Goal: Information Seeking & Learning: Learn about a topic

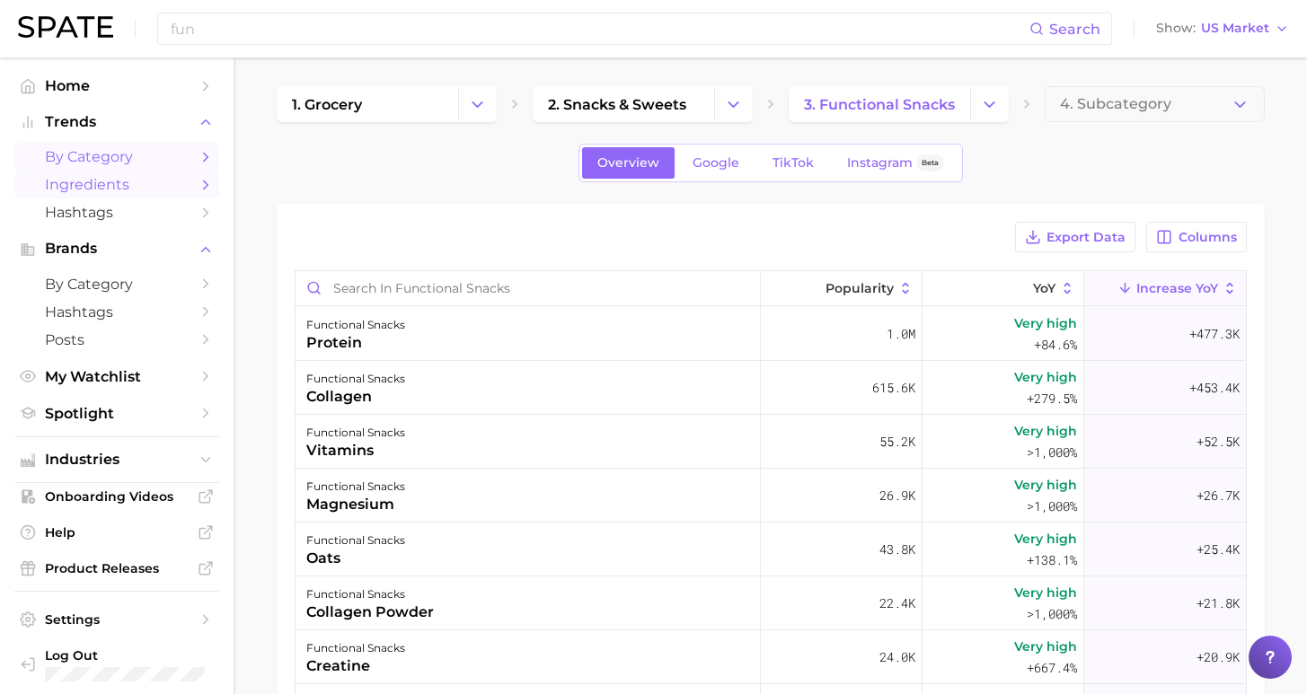
click at [123, 163] on link "by Category" at bounding box center [116, 157] width 205 height 28
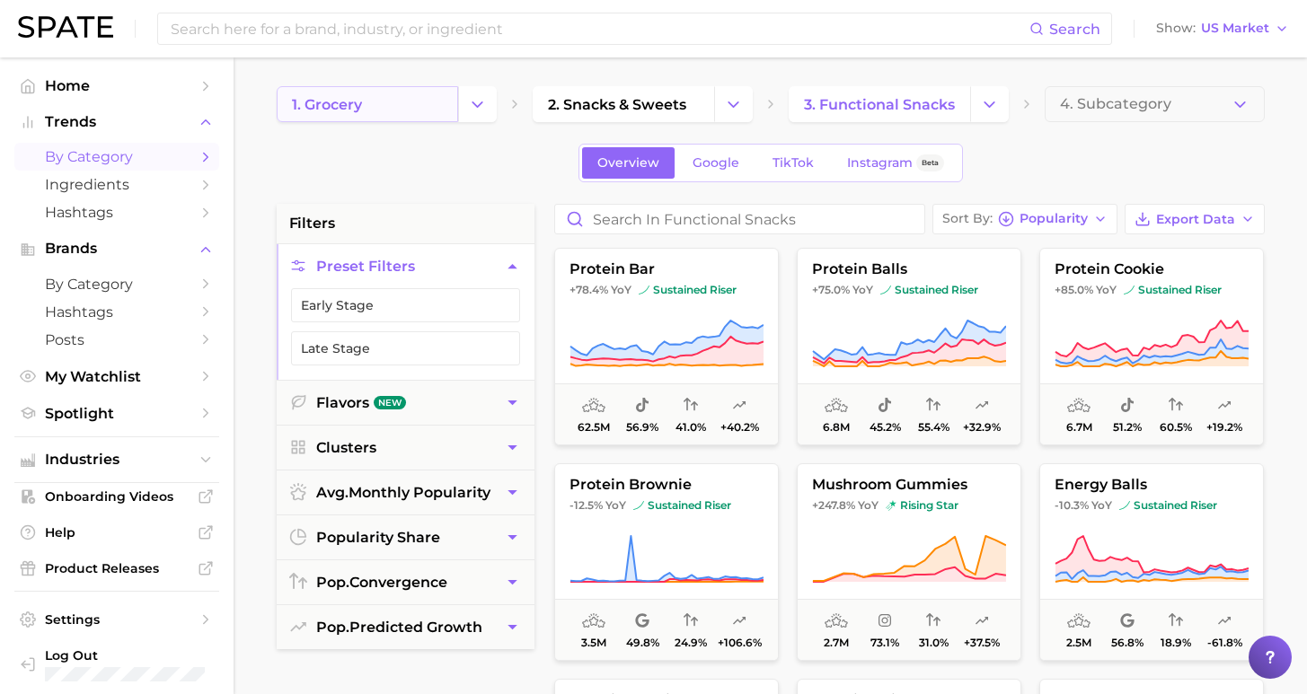
click at [376, 104] on link "1. grocery" at bounding box center [367, 104] width 181 height 36
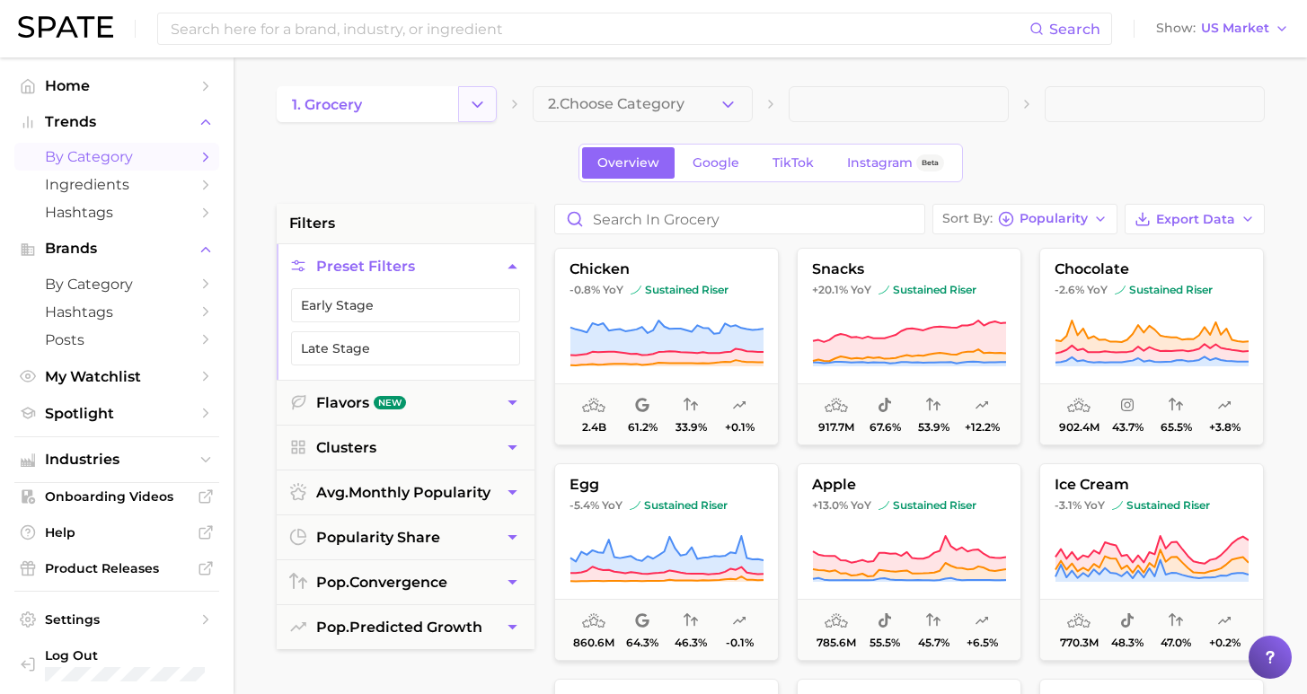
click at [478, 111] on icon "Change Category" at bounding box center [477, 104] width 19 height 19
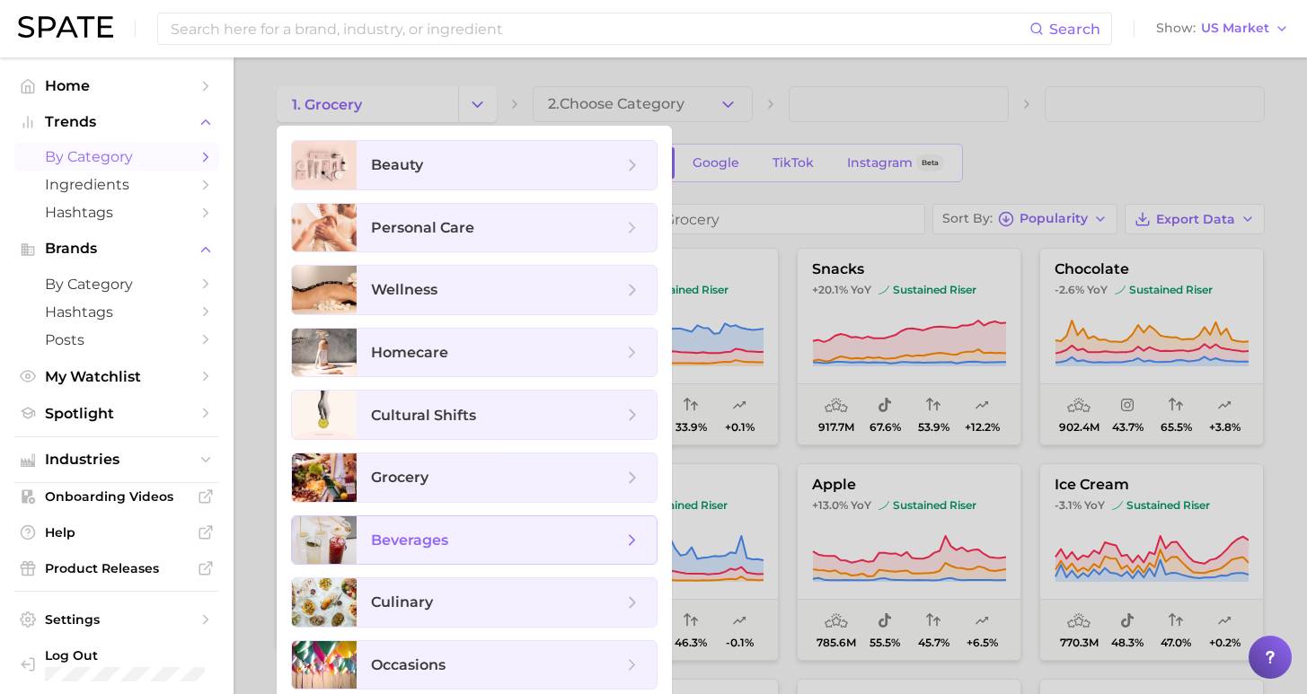
click at [454, 547] on span "beverages" at bounding box center [496, 541] width 251 height 20
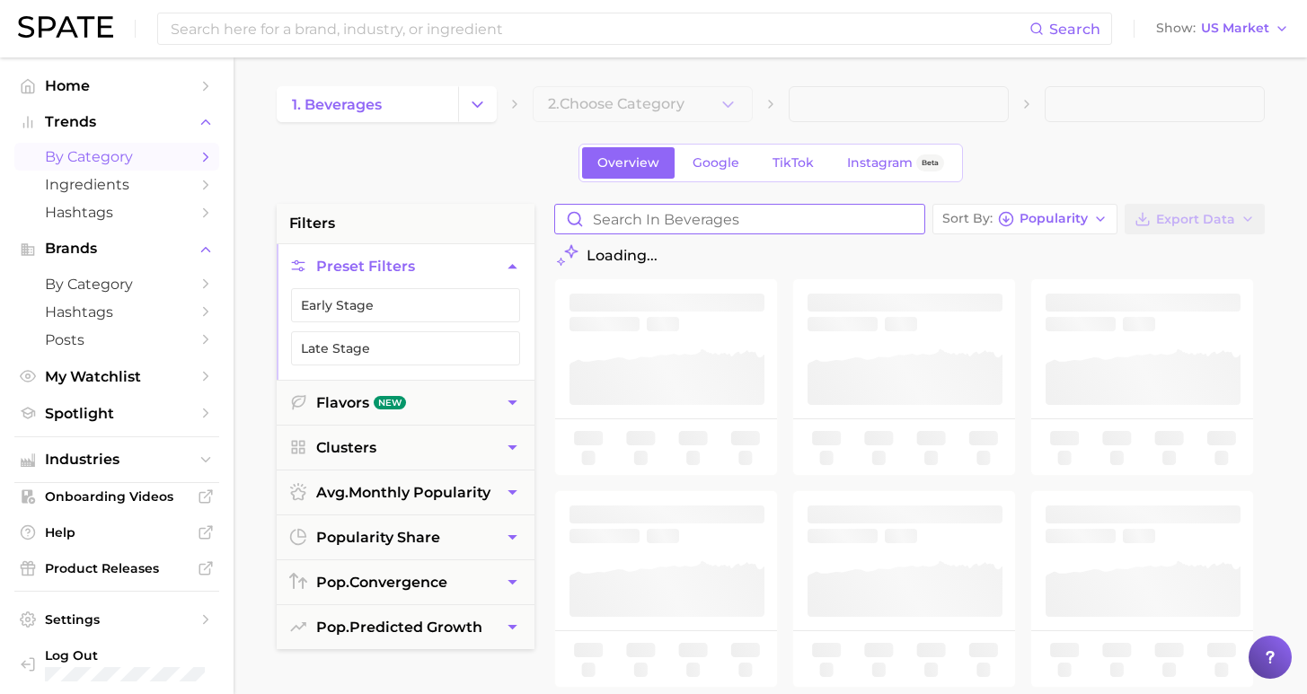
click at [795, 218] on input "Search in beverages" at bounding box center [739, 219] width 369 height 29
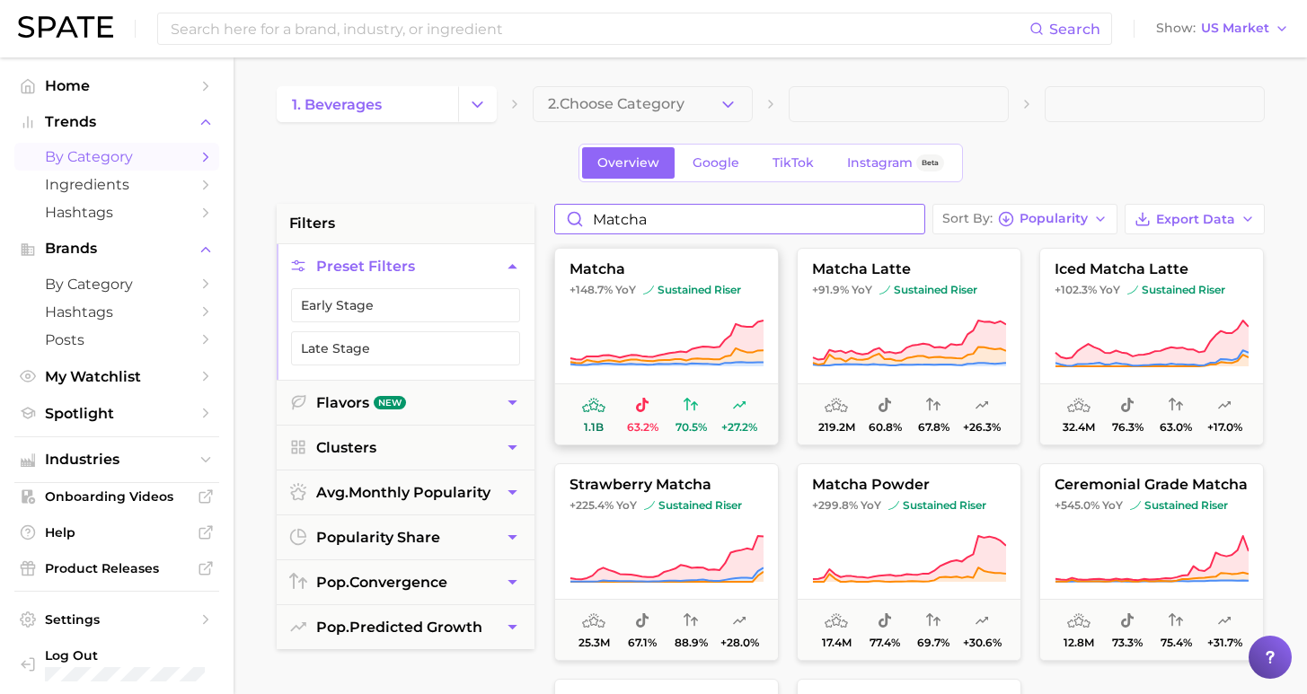
type input "matcha"
click at [686, 309] on button "matcha +148.7% YoY sustained riser 1.1b 63.2% 70.5% +27.2%" at bounding box center [666, 347] width 225 height 198
